Goal: Task Accomplishment & Management: Use online tool/utility

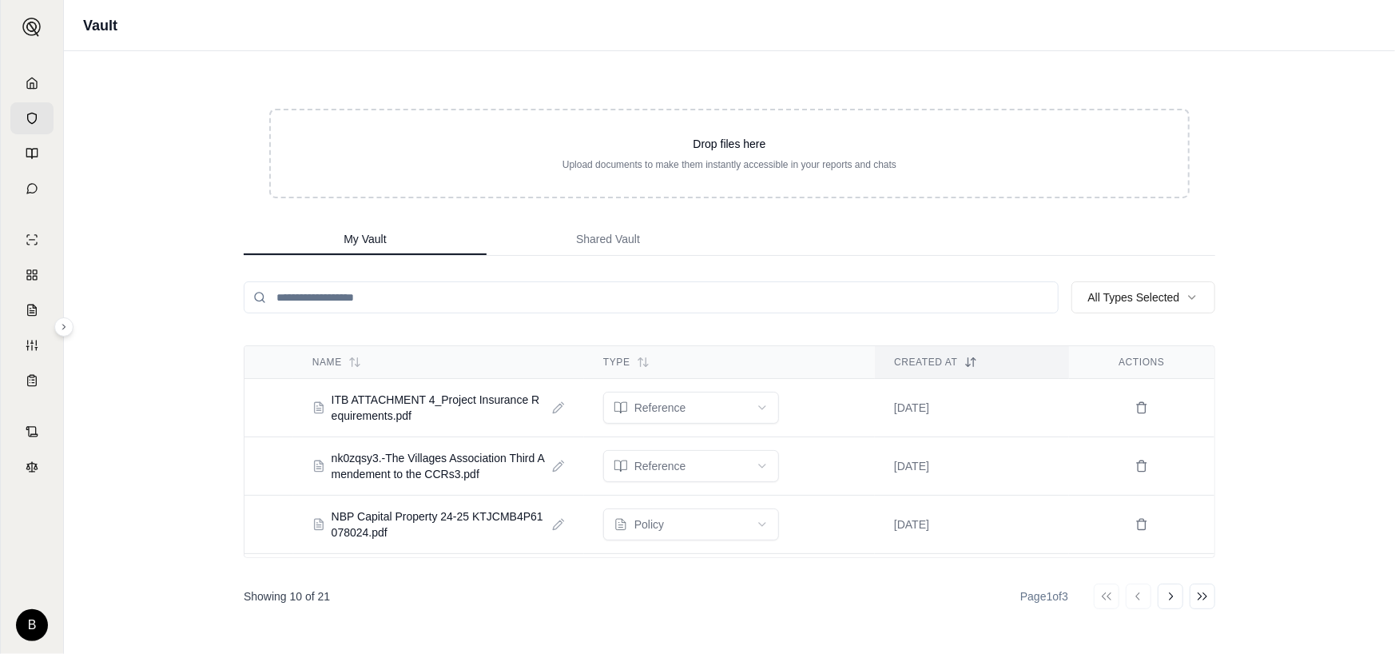
click at [29, 85] on icon at bounding box center [32, 83] width 13 height 13
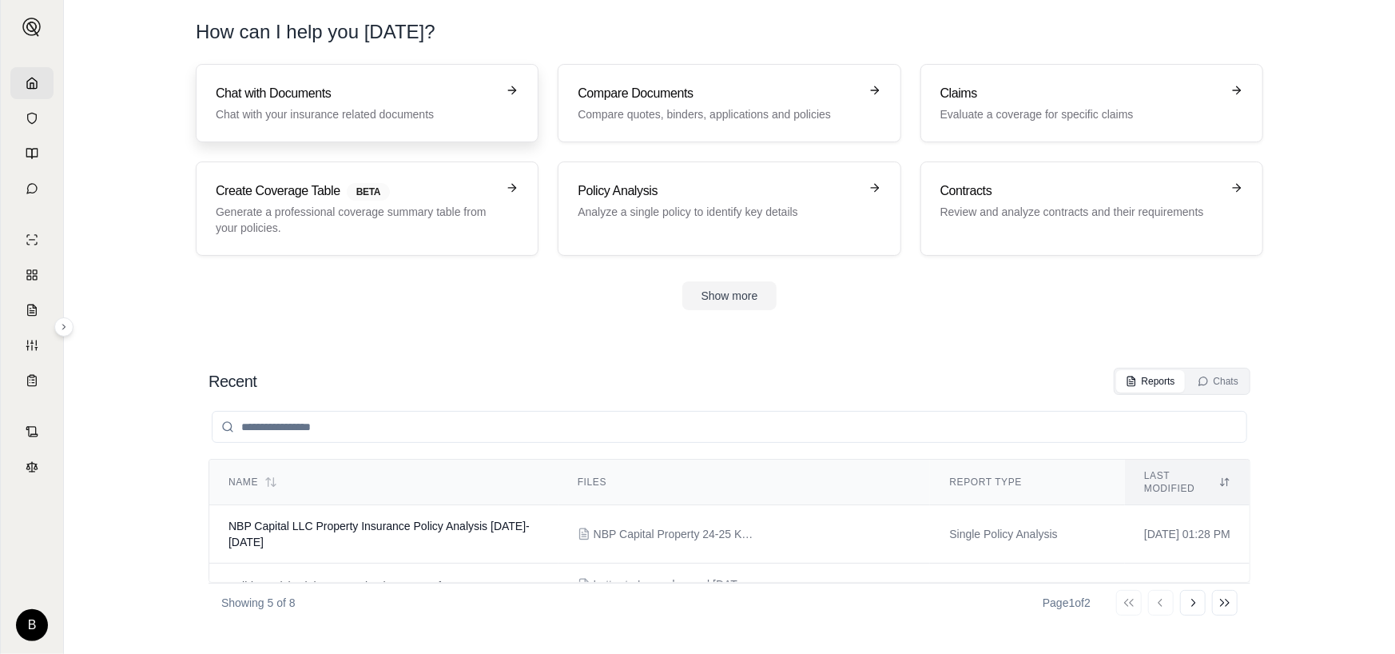
click at [363, 110] on p "Chat with your insurance related documents" at bounding box center [356, 114] width 280 height 16
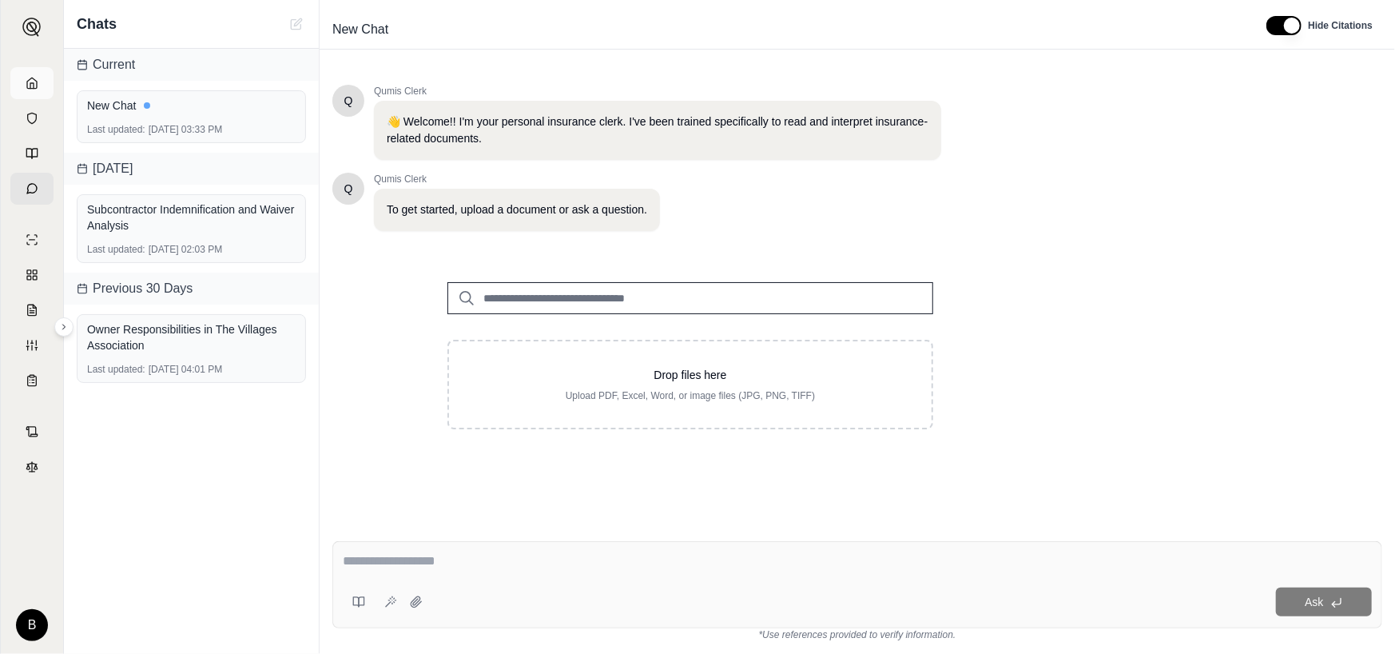
click at [36, 86] on icon at bounding box center [32, 83] width 10 height 10
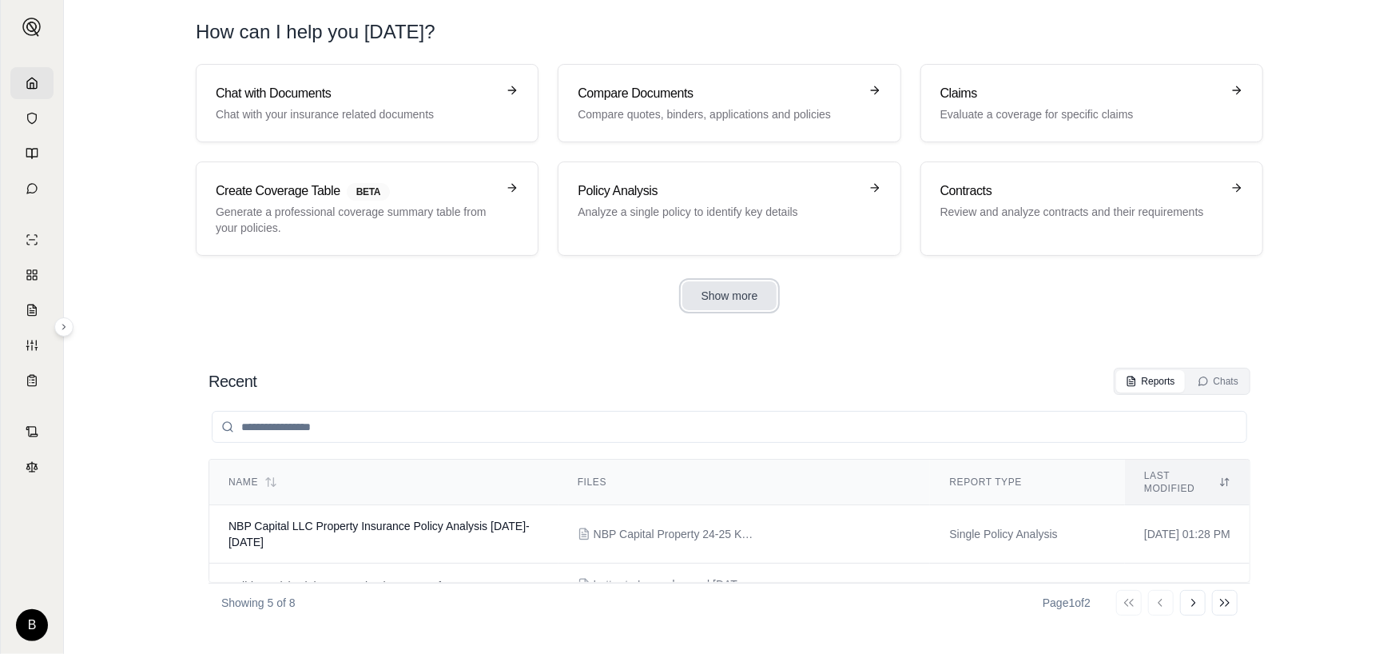
click at [731, 299] on button "Show more" at bounding box center [729, 295] width 95 height 29
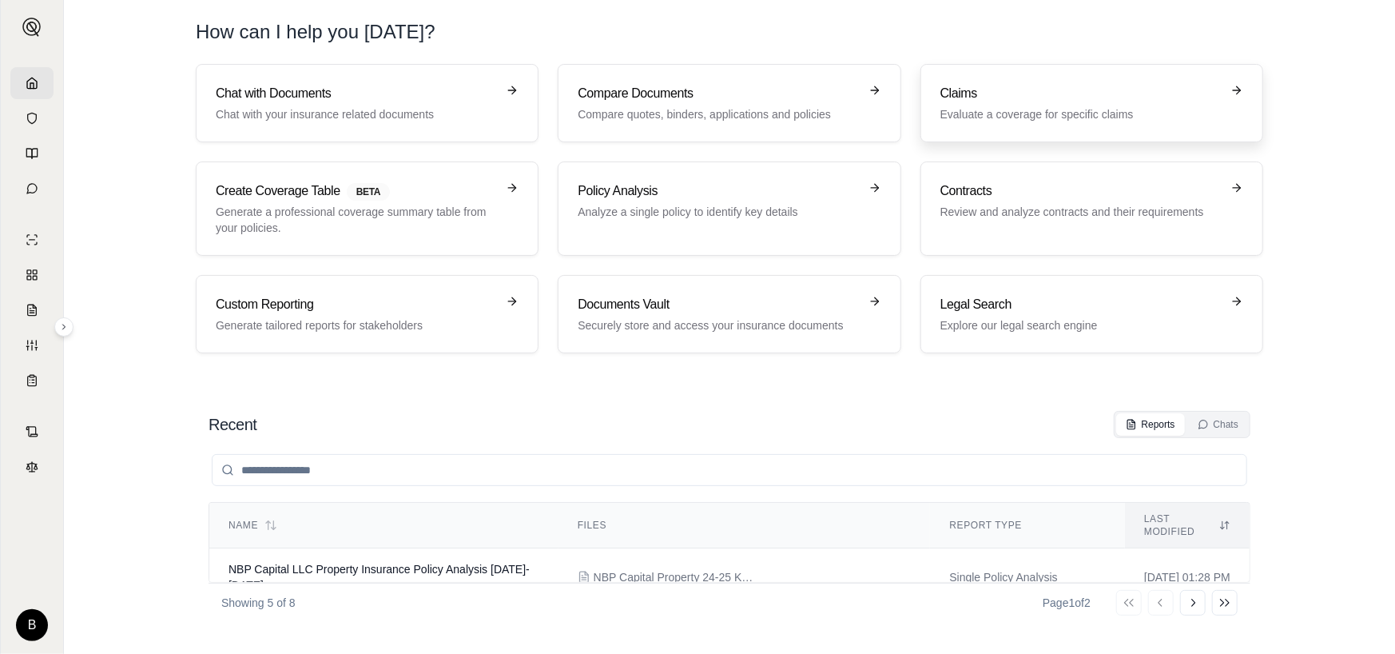
click at [1099, 112] on p "Evaluate a coverage for specific claims" at bounding box center [1080, 114] width 280 height 16
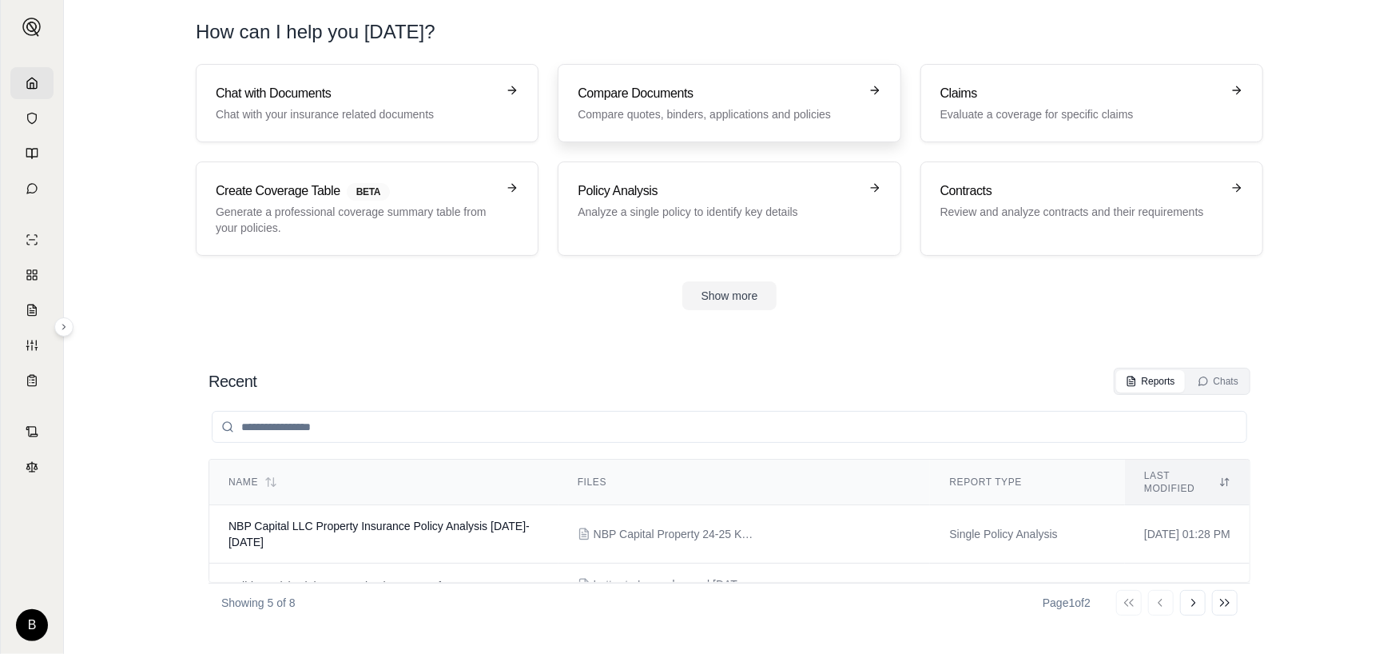
click at [683, 107] on p "Compare quotes, binders, applications and policies" at bounding box center [718, 114] width 280 height 16
click at [314, 113] on p "Chat with your insurance related documents" at bounding box center [356, 114] width 280 height 16
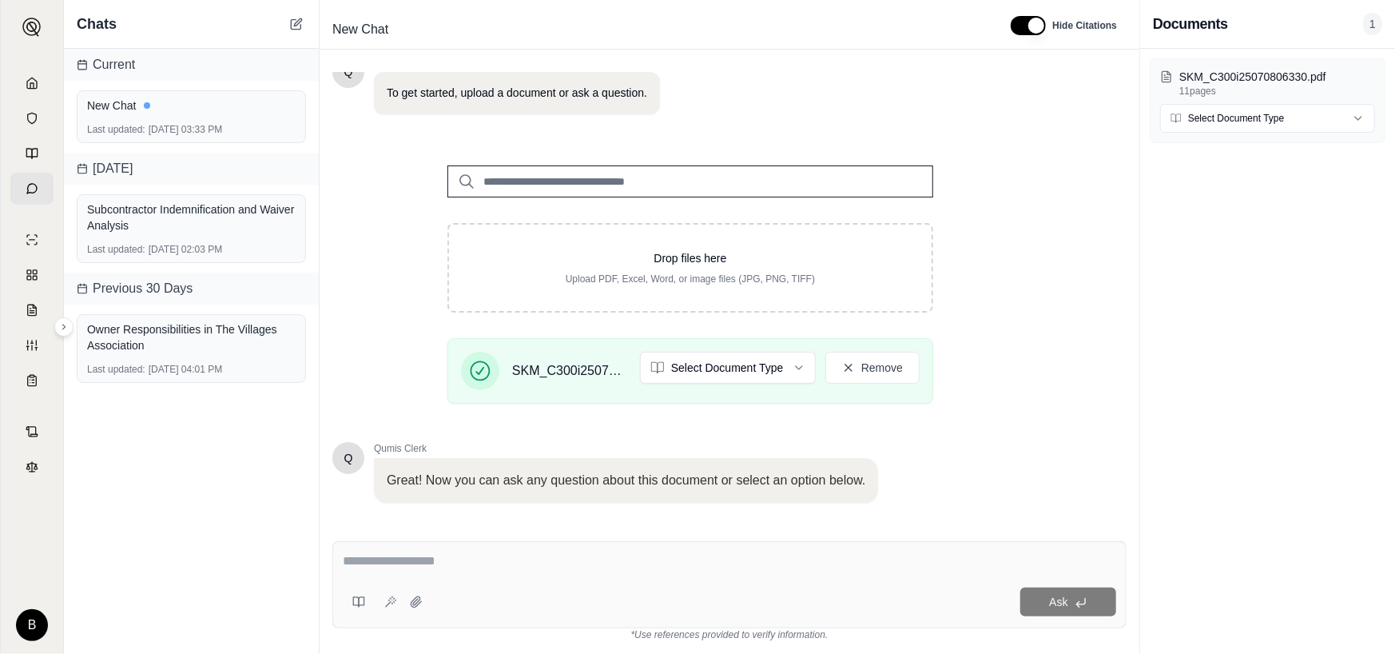
scroll to position [208, 0]
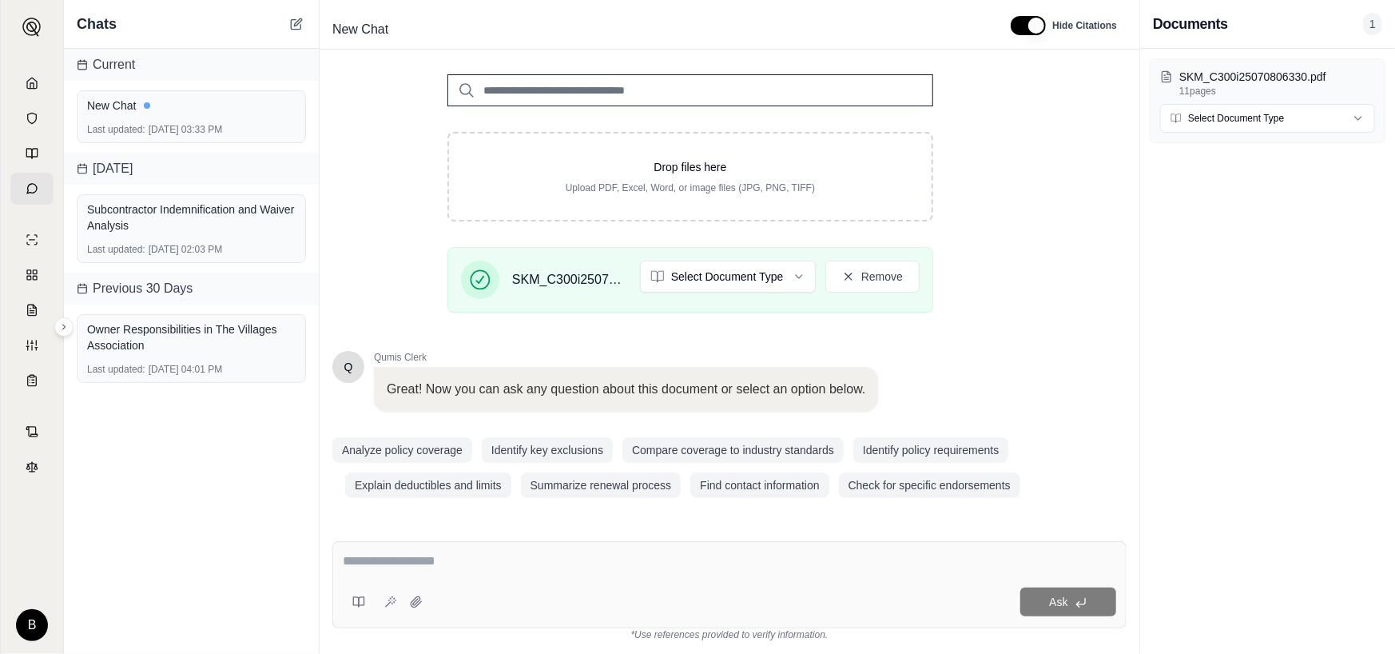
drag, startPoint x: 449, startPoint y: 580, endPoint x: 455, endPoint y: 571, distance: 10.4
click at [450, 576] on div "Ask" at bounding box center [729, 584] width 794 height 87
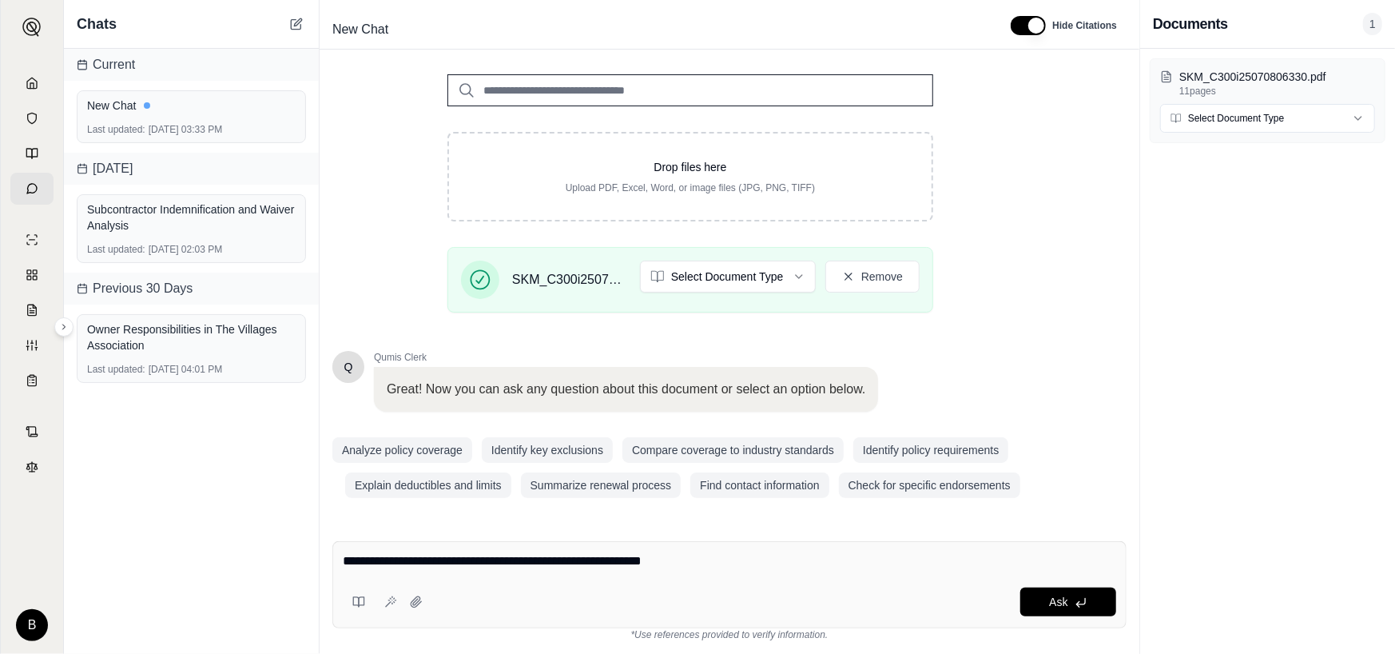
type textarea "**********"
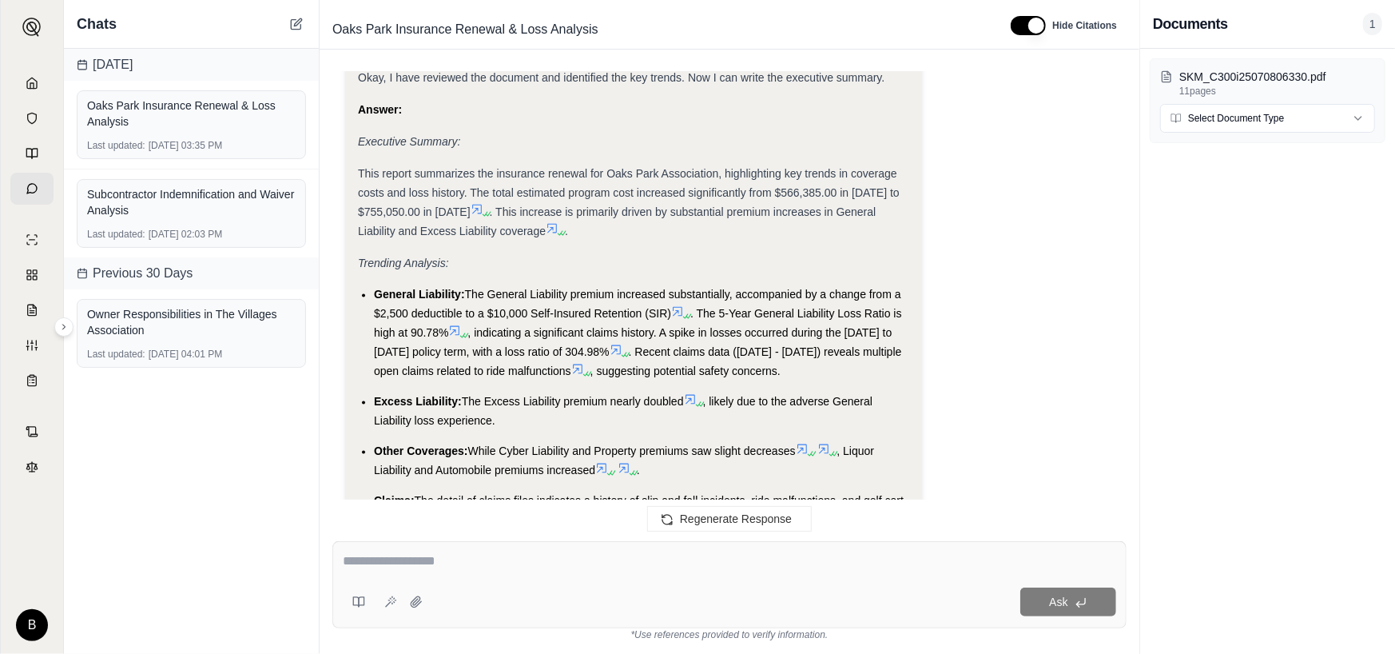
scroll to position [1695, 0]
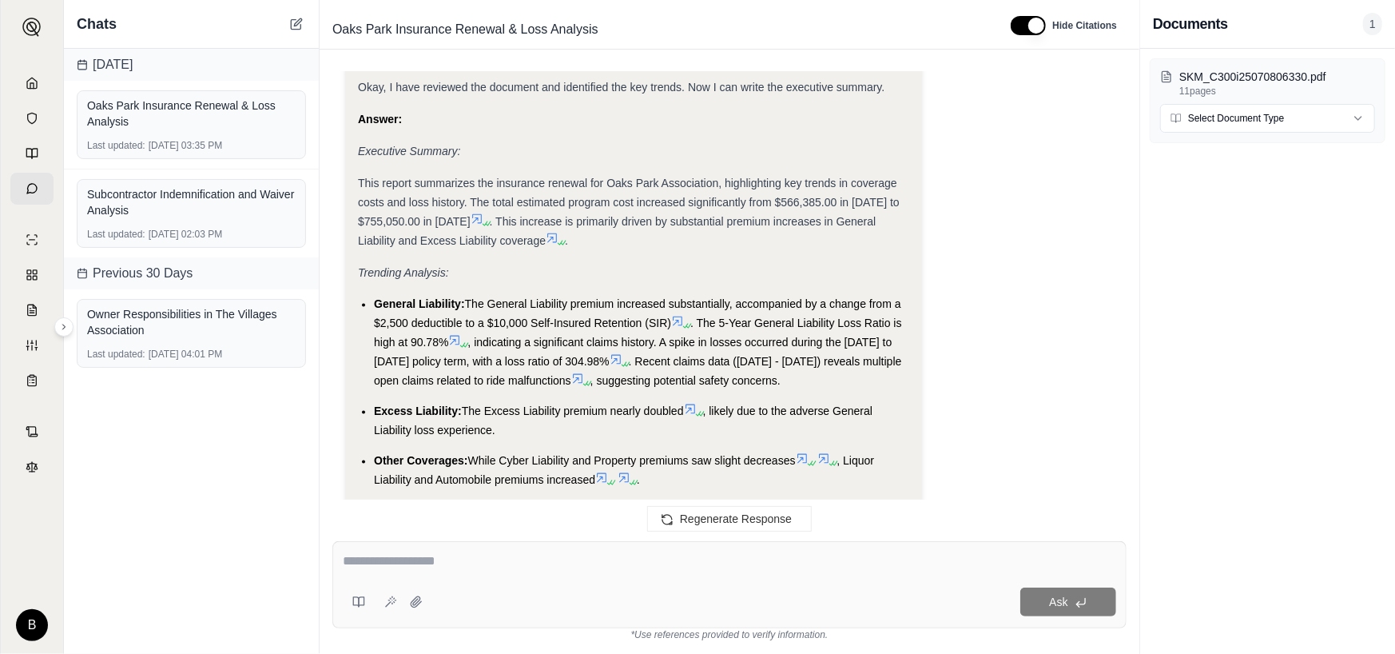
click at [415, 295] on li "General Liability: The General Liability premium increased substantially, accom…" at bounding box center [641, 343] width 535 height 96
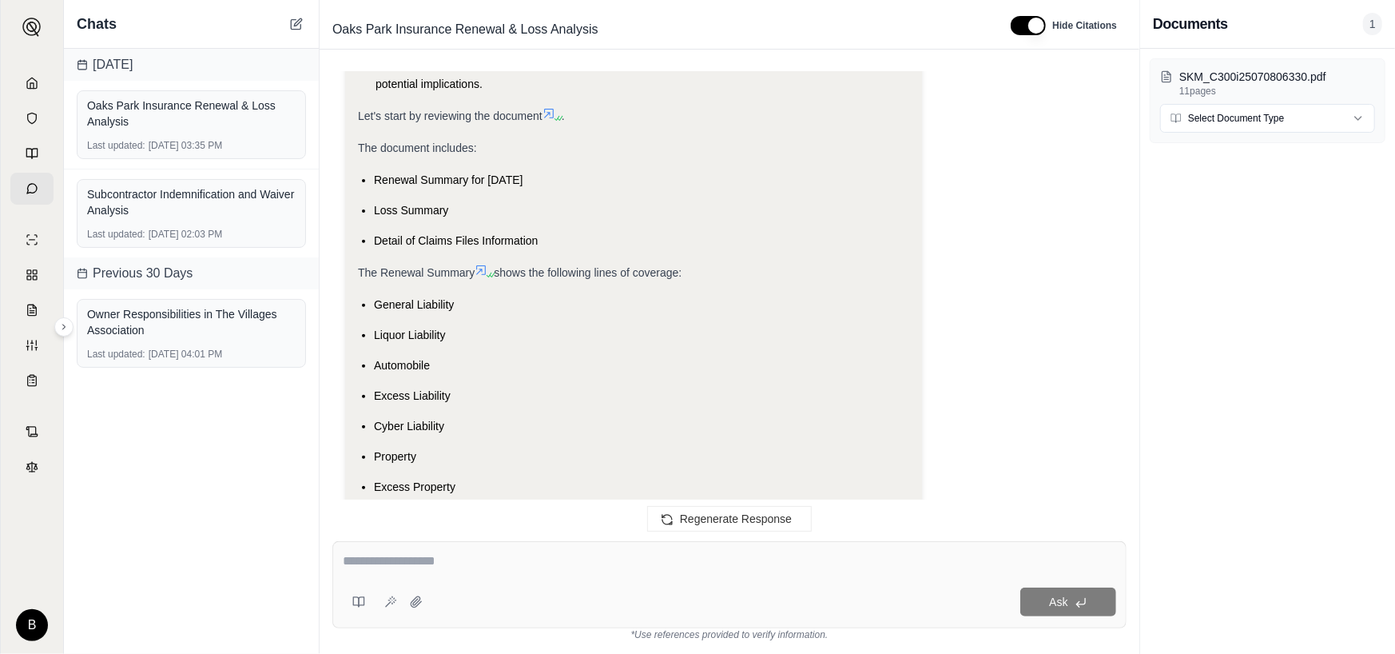
scroll to position [1935, 0]
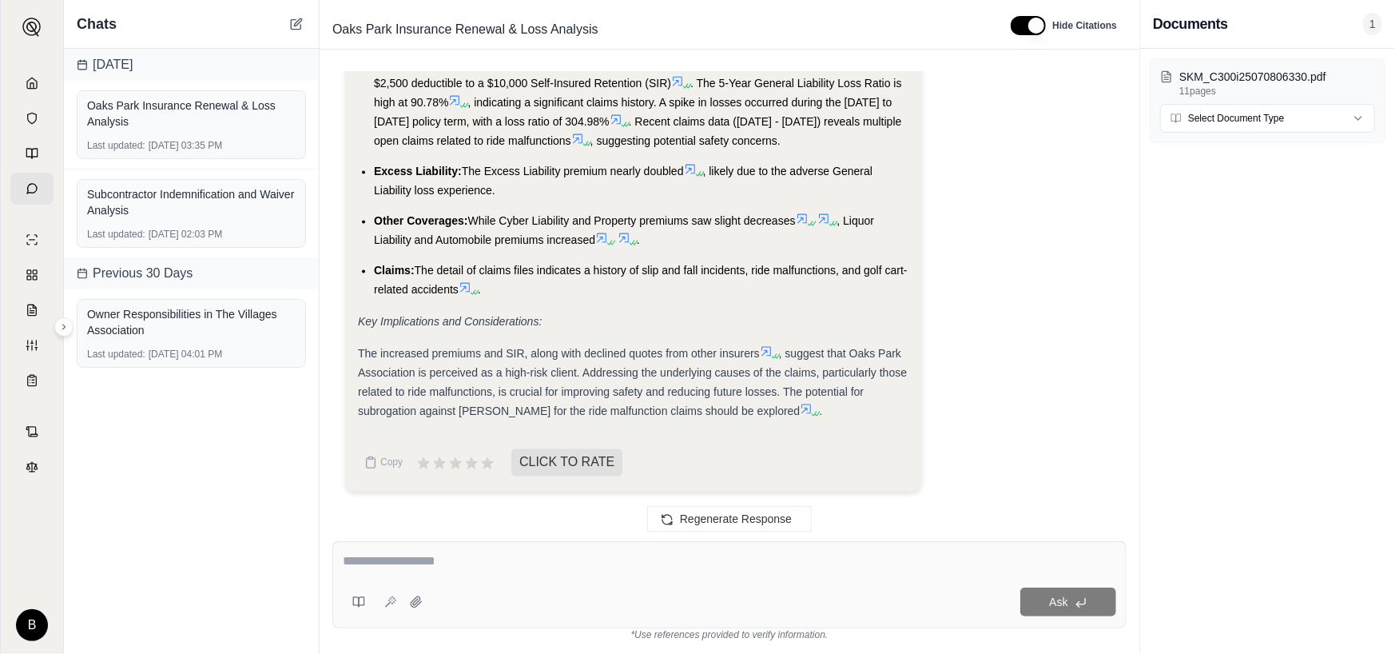
click at [525, 552] on div "Ask" at bounding box center [729, 584] width 794 height 87
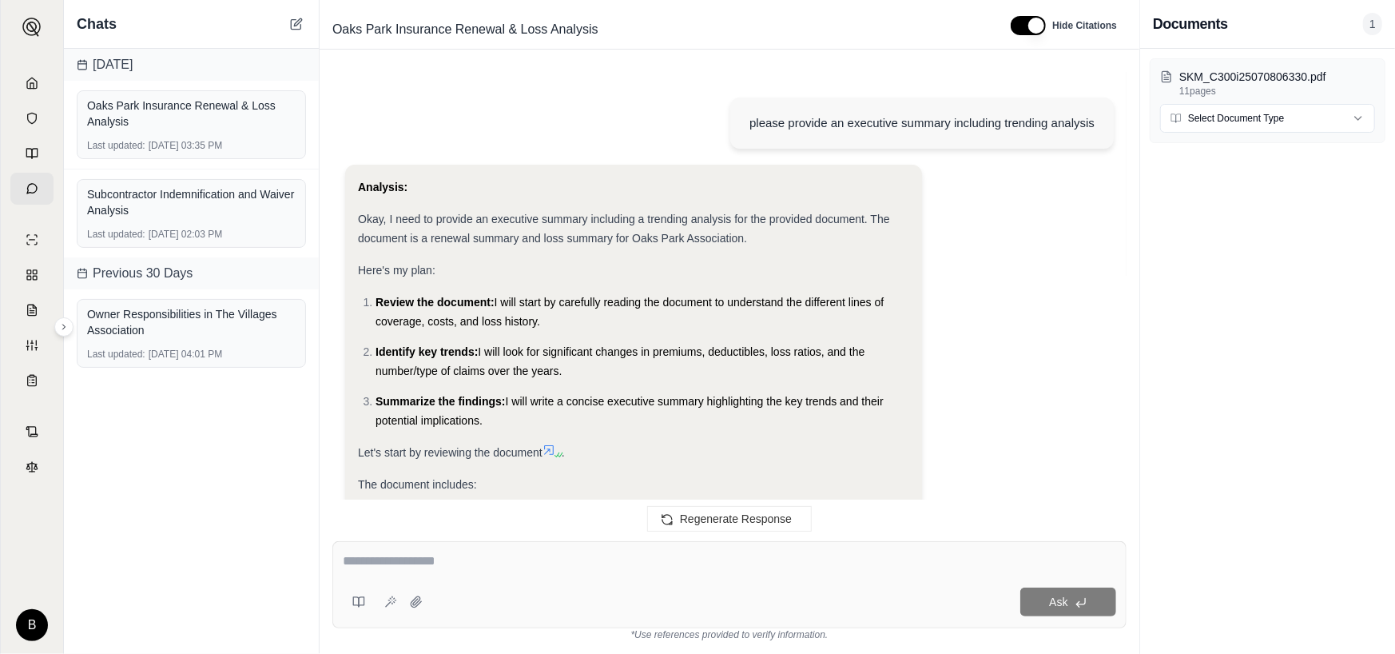
scroll to position [0, 0]
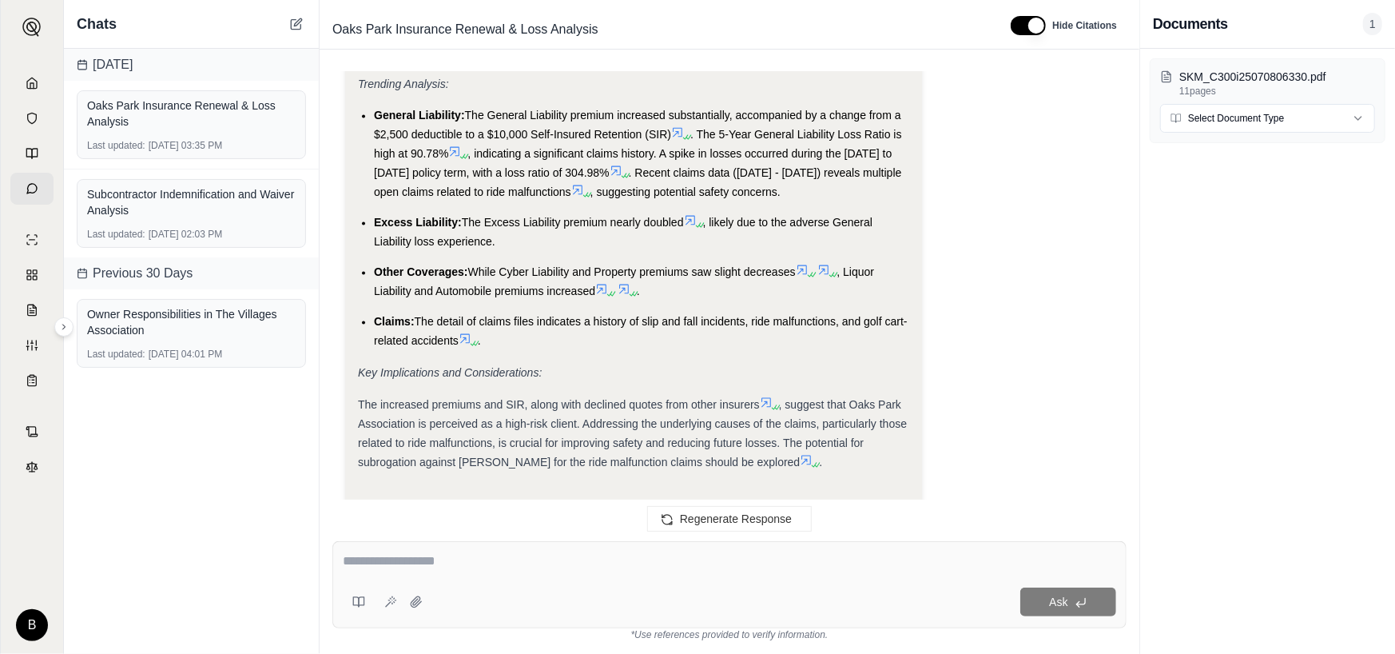
scroll to position [1855, 0]
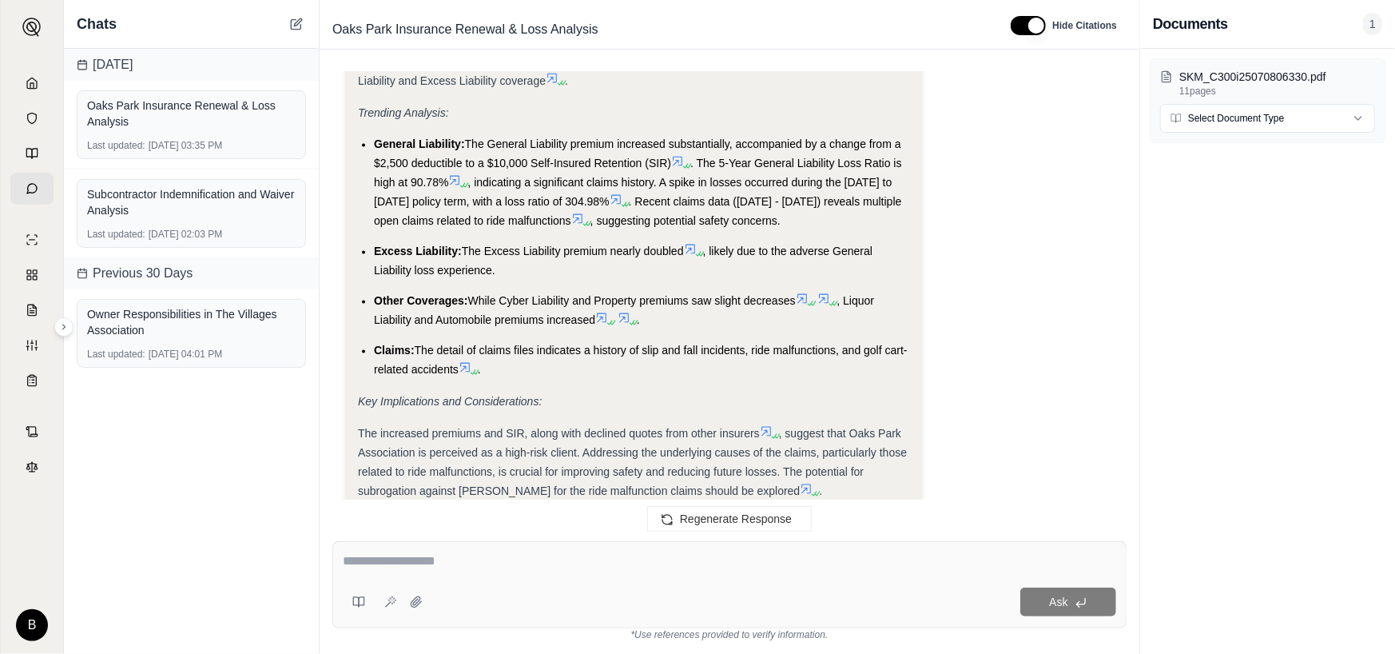
click at [571, 576] on div "Ask" at bounding box center [729, 584] width 794 height 87
type textarea "**********"
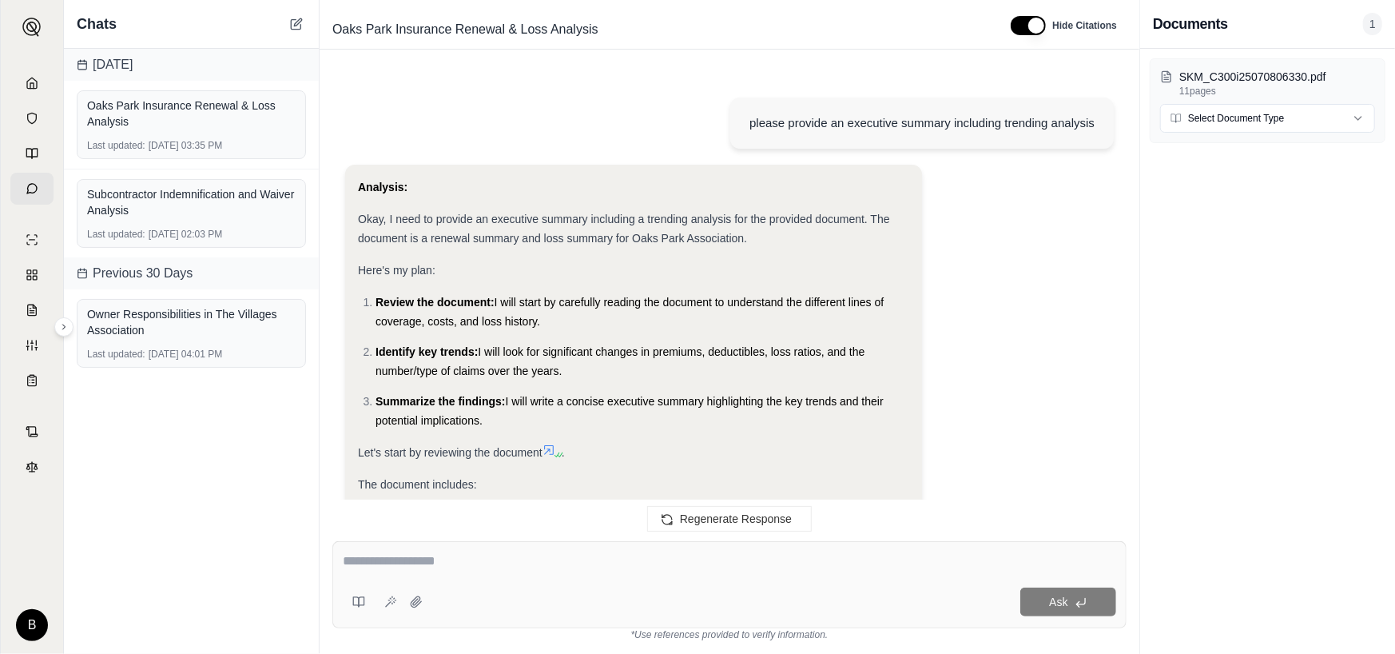
scroll to position [3346, 0]
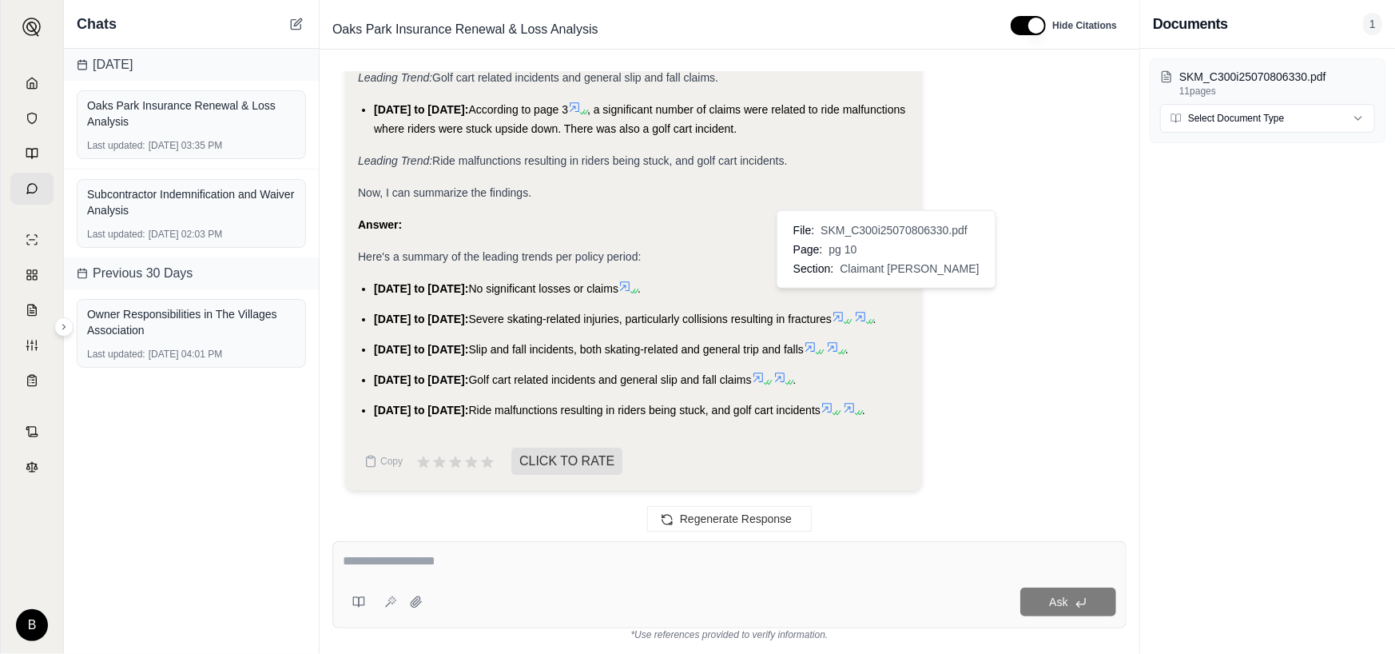
click at [845, 310] on icon at bounding box center [838, 316] width 13 height 13
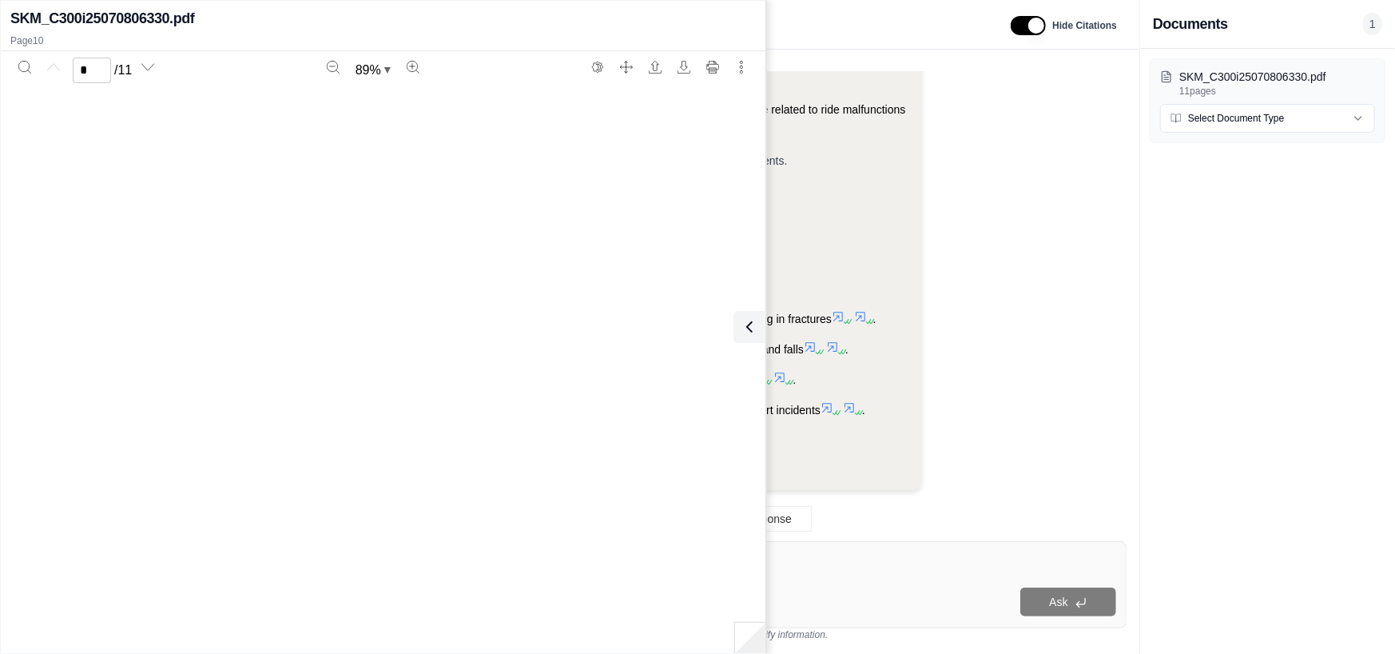
type input "**"
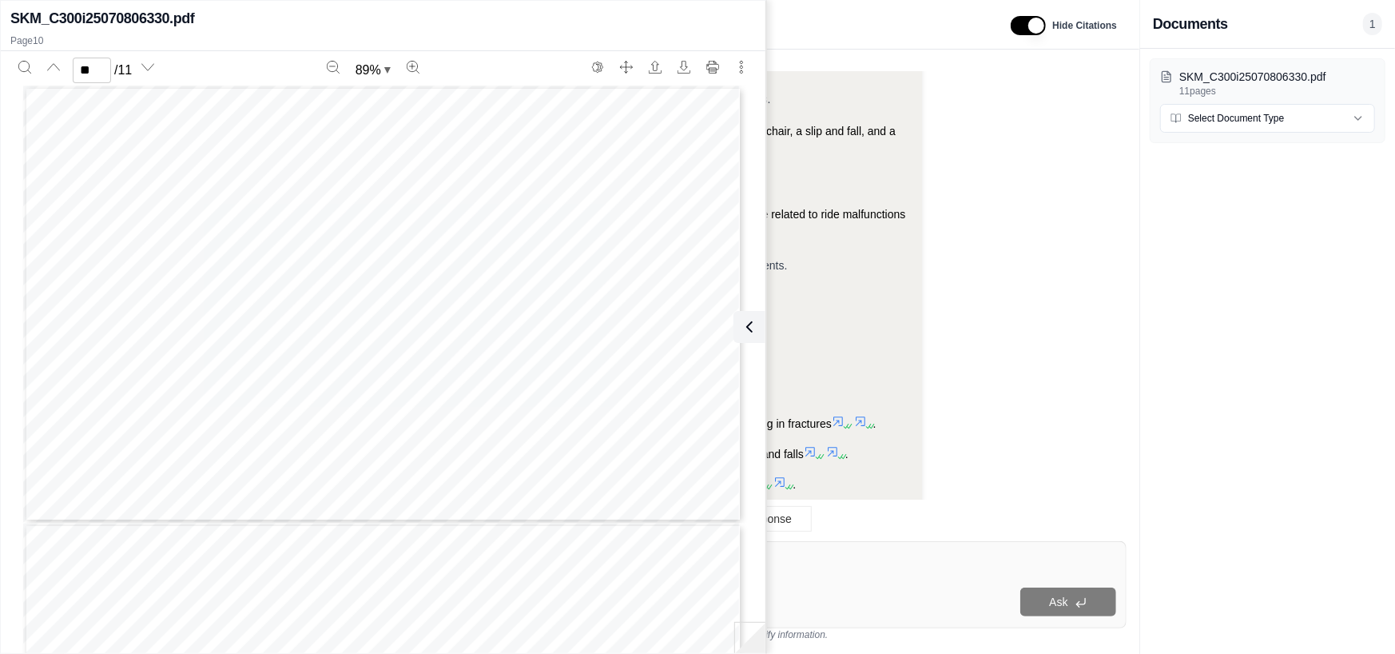
scroll to position [3026, 0]
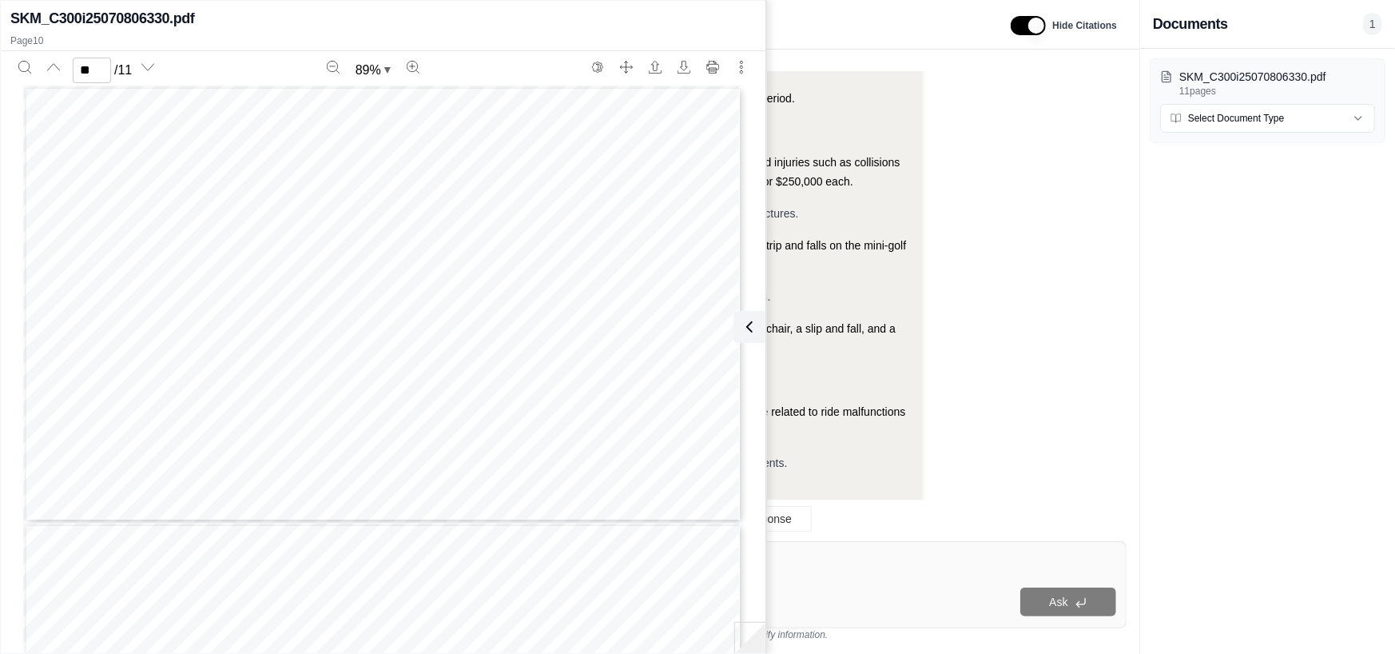
click at [742, 335] on icon at bounding box center [749, 326] width 19 height 19
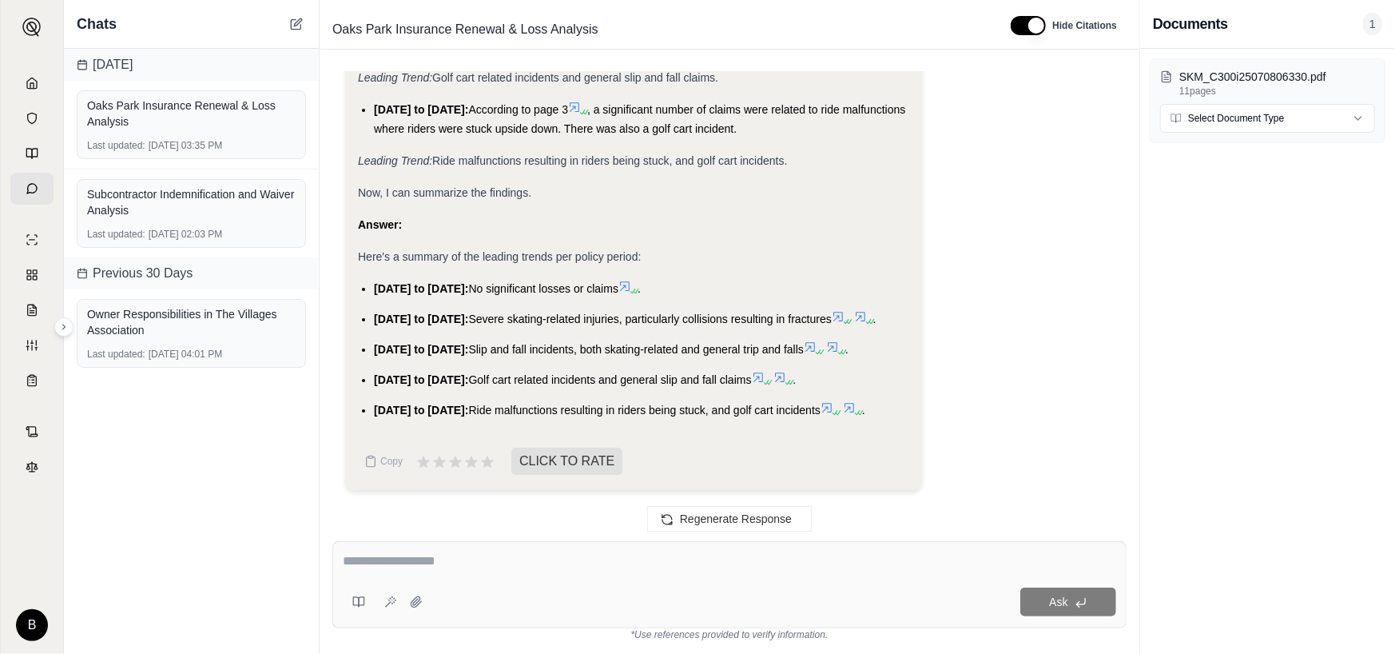
scroll to position [3346, 0]
drag, startPoint x: 803, startPoint y: 426, endPoint x: 796, endPoint y: 431, distance: 8.6
click at [864, 411] on li "[DATE] to [DATE]: Ride malfunctions resulting in riders being stuck, and golf c…" at bounding box center [641, 409] width 535 height 19
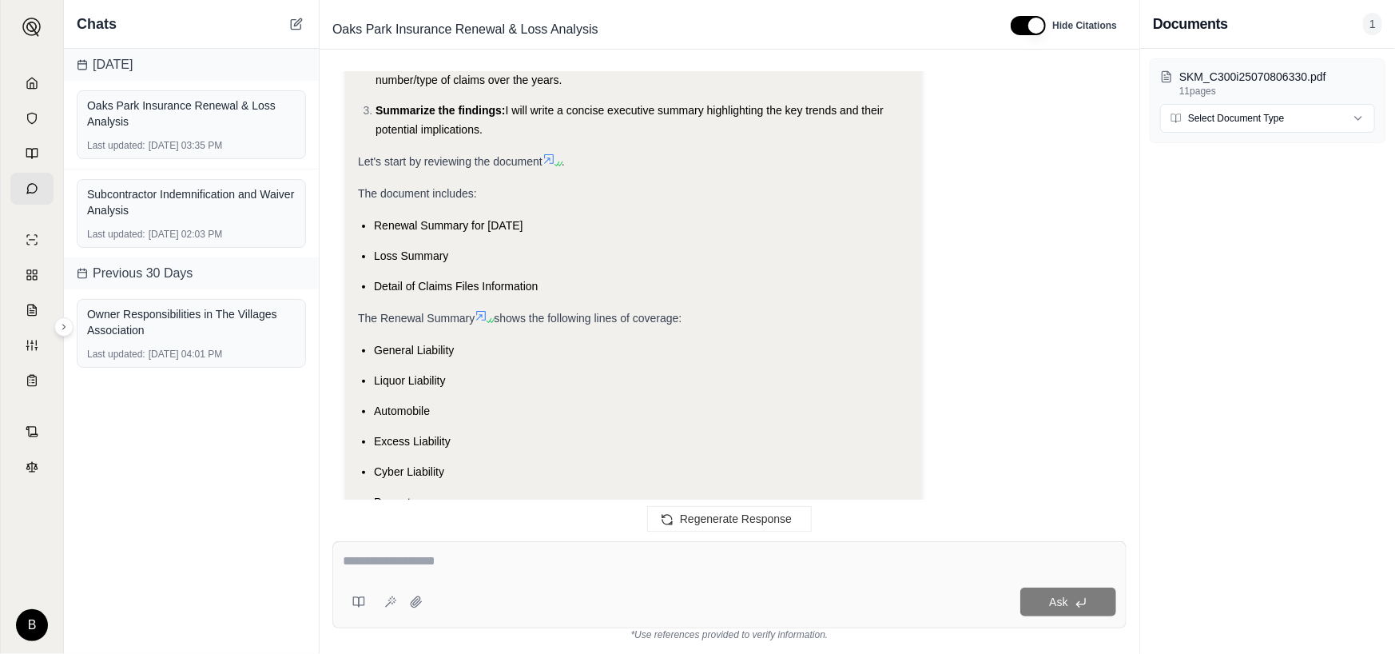
scroll to position [0, 0]
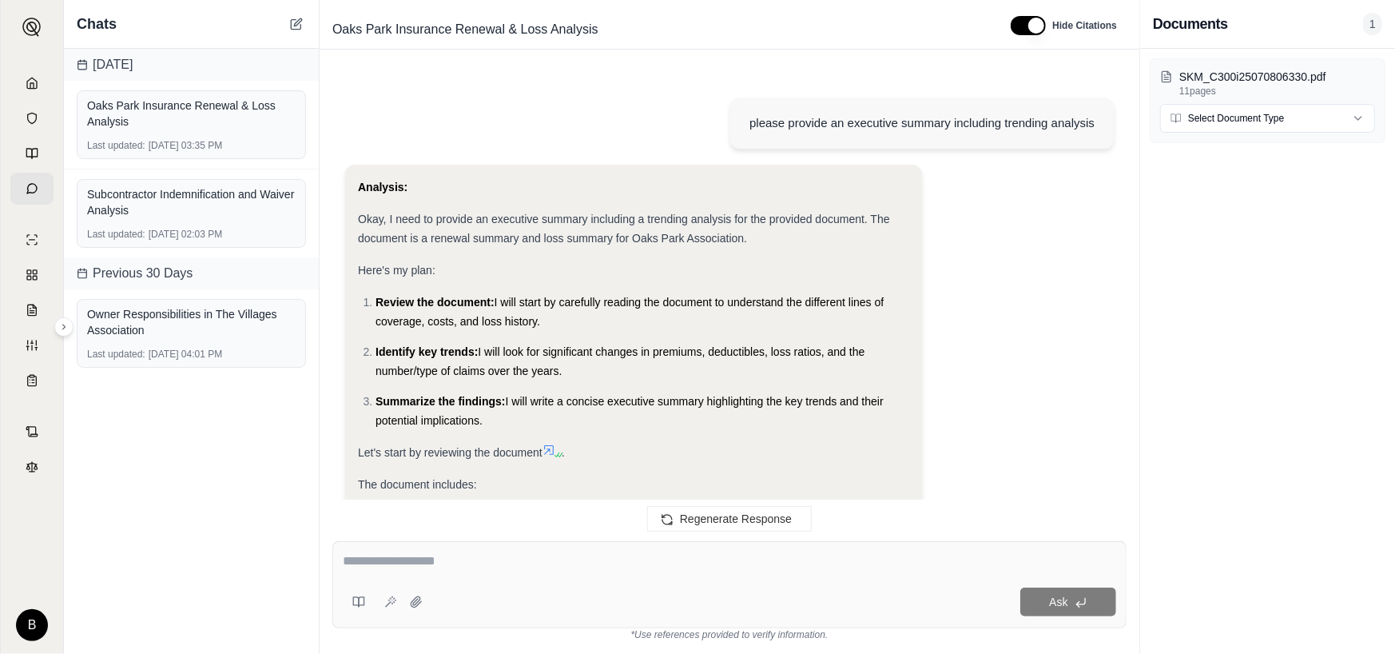
drag, startPoint x: 861, startPoint y: 408, endPoint x: 400, endPoint y: 211, distance: 501.5
click at [354, 187] on div "please provide an executive summary including trending analysis Analysis: Okay,…" at bounding box center [729, 293] width 794 height 443
copy div "Analysis: Okay, I need to provide an executive summary including a trending ana…"
